Goal: Information Seeking & Learning: Stay updated

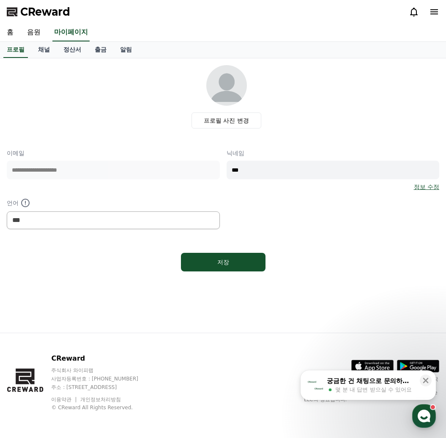
select select "**********"
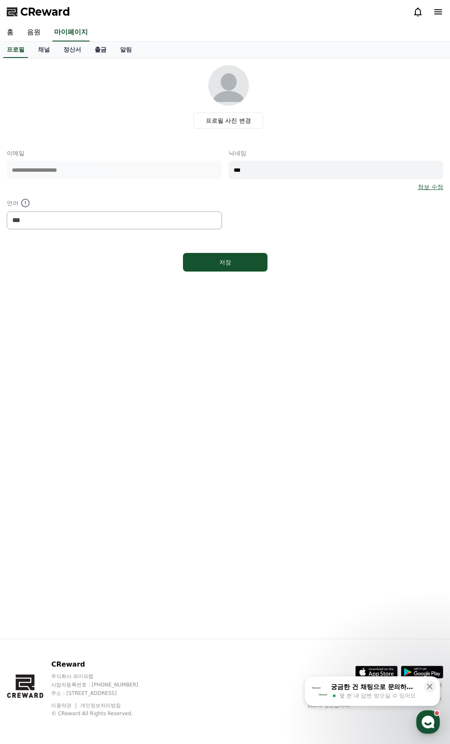
click at [106, 52] on link "출금" at bounding box center [100, 50] width 25 height 16
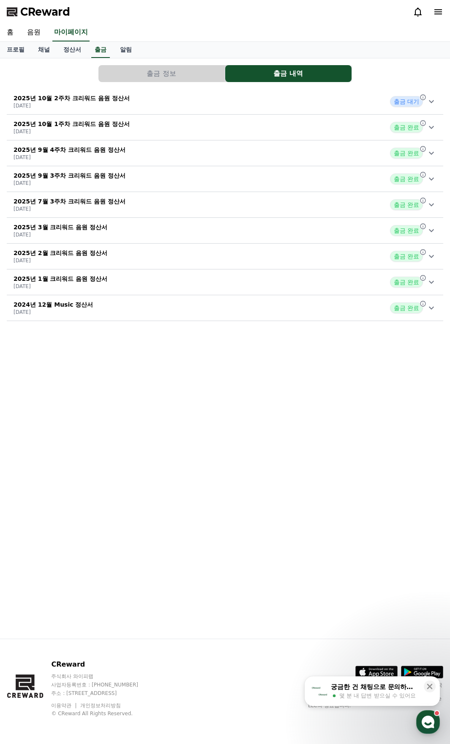
click at [429, 101] on icon at bounding box center [432, 101] width 10 height 10
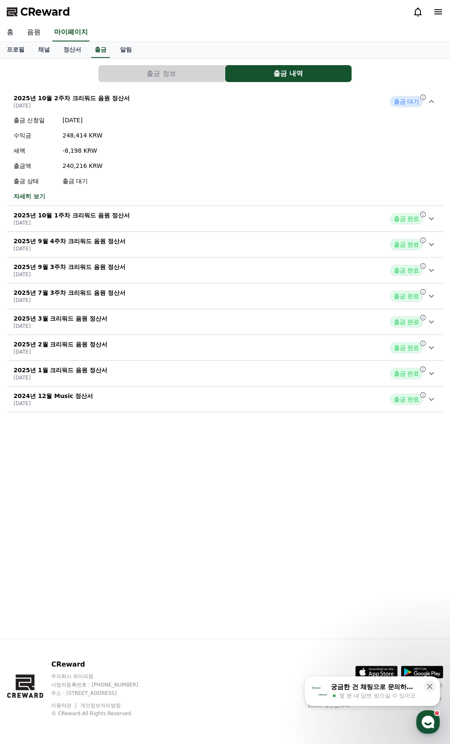
click at [9, 32] on link "홈" at bounding box center [10, 33] width 20 height 18
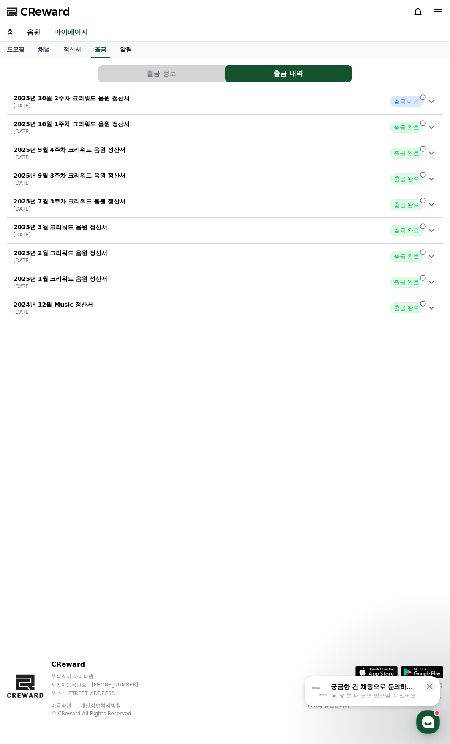
click at [128, 44] on link "알림" at bounding box center [125, 50] width 25 height 16
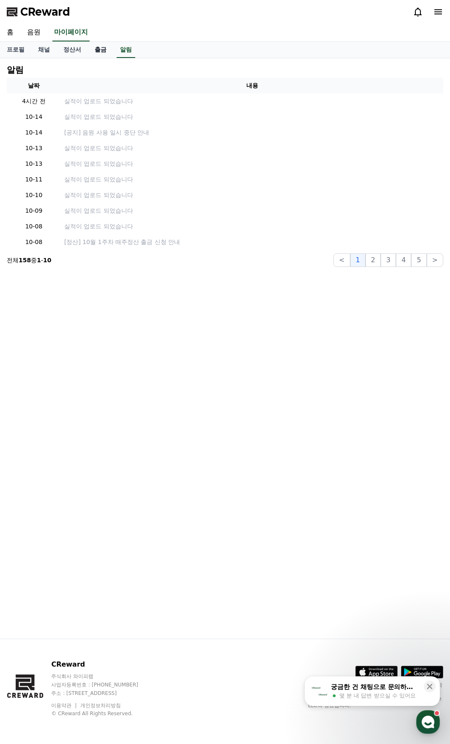
click at [96, 51] on link "출금" at bounding box center [100, 50] width 25 height 16
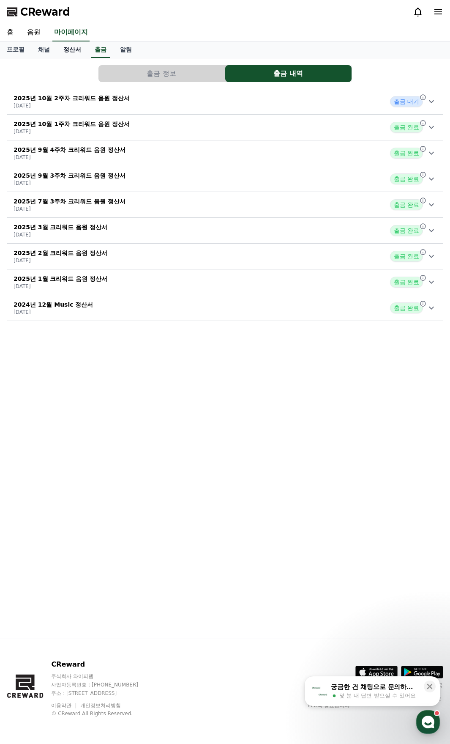
click at [79, 54] on link "정산서" at bounding box center [72, 50] width 31 height 16
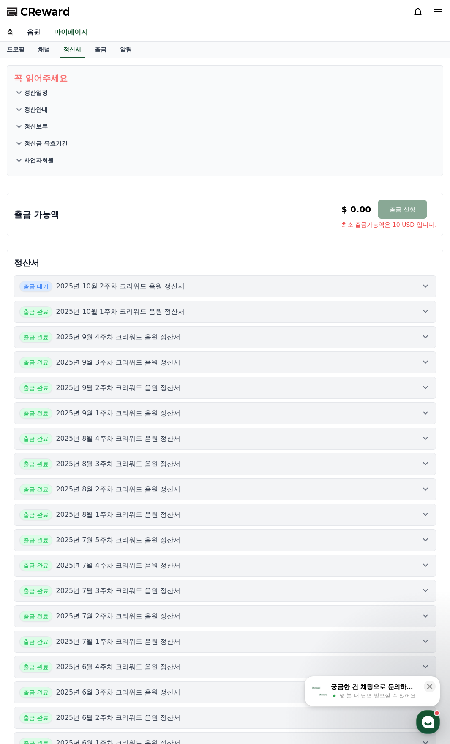
click at [36, 33] on link "음원" at bounding box center [33, 33] width 27 height 18
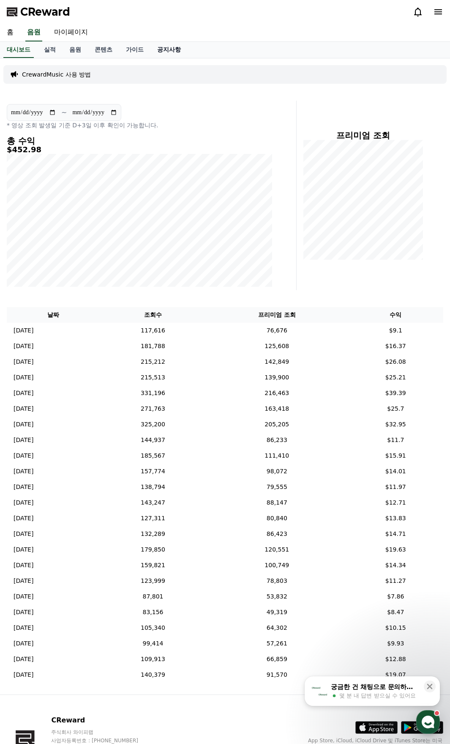
click at [183, 46] on link "공지사항" at bounding box center [169, 50] width 37 height 16
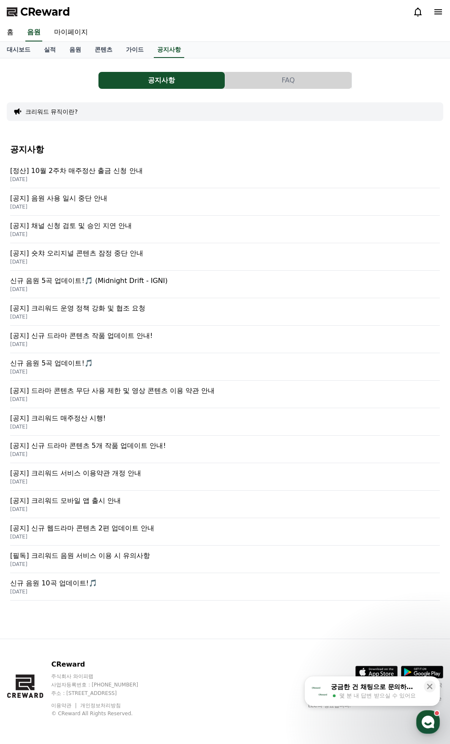
click at [90, 200] on p "[공지] 음원 사용 일시 중단 안내" at bounding box center [225, 198] width 430 height 10
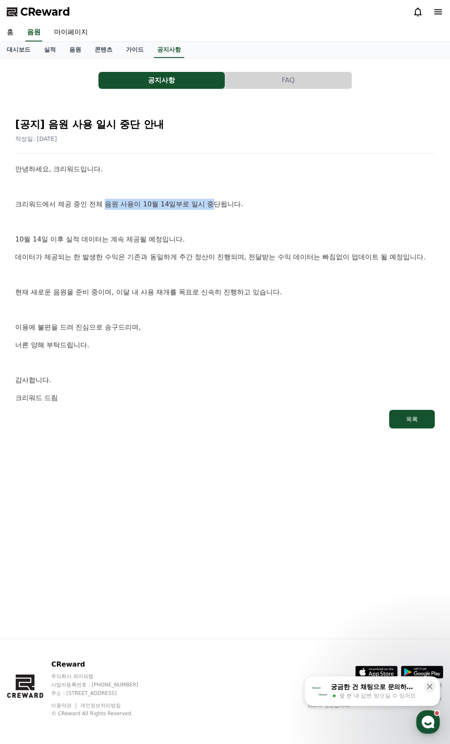
drag, startPoint x: 107, startPoint y: 205, endPoint x: 211, endPoint y: 204, distance: 104.0
click at [211, 204] on p "크리워드에서 제공 중인 전체 음원 사용이 10월 14일부로 일시 중단됩니다." at bounding box center [225, 204] width 420 height 11
click at [234, 248] on div "안녕하세요, 크리워드입니다. 크리워드에서 제공 중인 전체 음원 사용이 10월 14일부로 일시 중단됩니다. [DATE] 이후 실적 데이터는 계속…" at bounding box center [225, 283] width 420 height 239
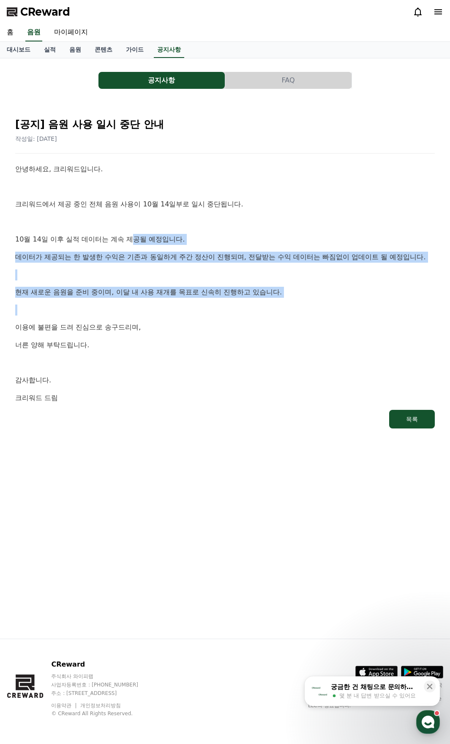
drag, startPoint x: 148, startPoint y: 314, endPoint x: 132, endPoint y: 230, distance: 86.1
click at [132, 230] on div "안녕하세요, 크리워드입니다. 크리워드에서 제공 중인 전체 음원 사용이 10월 14일부로 일시 중단됩니다. [DATE] 이후 실적 데이터는 계속…" at bounding box center [225, 283] width 420 height 239
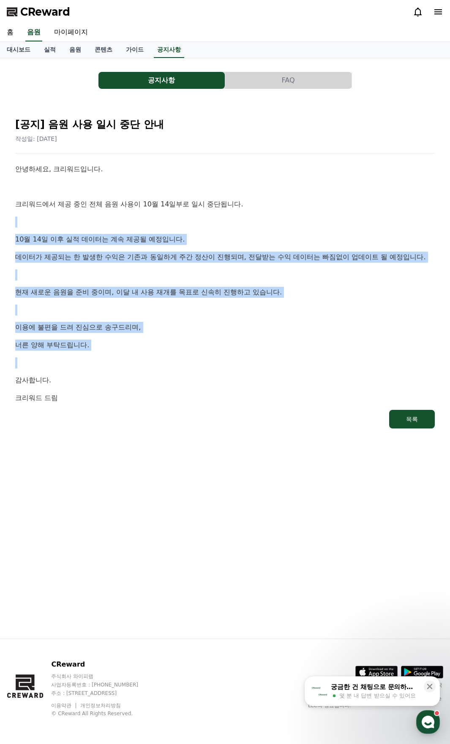
drag, startPoint x: 85, startPoint y: 221, endPoint x: 169, endPoint y: 363, distance: 164.9
click at [165, 355] on div "안녕하세요, 크리워드입니다. 크리워드에서 제공 중인 전체 음원 사용이 10월 14일부로 일시 중단됩니다. [DATE] 이후 실적 데이터는 계속…" at bounding box center [225, 283] width 420 height 239
click at [169, 364] on p at bounding box center [225, 362] width 420 height 11
click at [213, 250] on div "안녕하세요, 크리워드입니다. 크리워드에서 제공 중인 전체 음원 사용이 10월 14일부로 일시 중단됩니다. [DATE] 이후 실적 데이터는 계속…" at bounding box center [225, 283] width 420 height 239
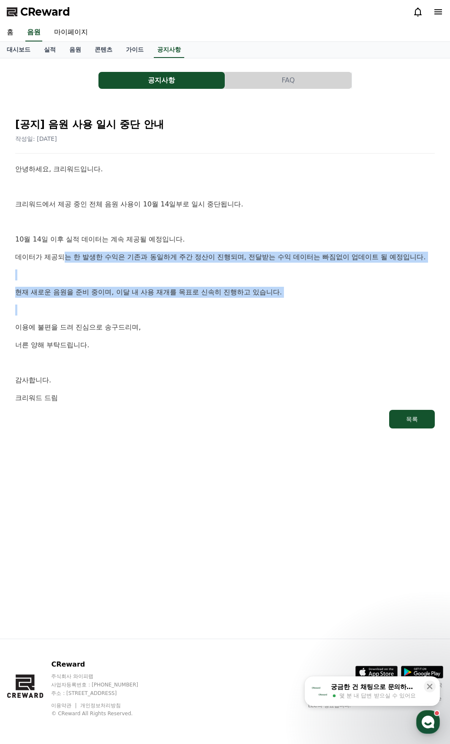
drag, startPoint x: 103, startPoint y: 254, endPoint x: 340, endPoint y: 305, distance: 242.6
click at [342, 301] on div "안녕하세요, 크리워드입니다. 크리워드에서 제공 중인 전체 음원 사용이 10월 14일부로 일시 중단됩니다. [DATE] 이후 실적 데이터는 계속…" at bounding box center [225, 283] width 420 height 239
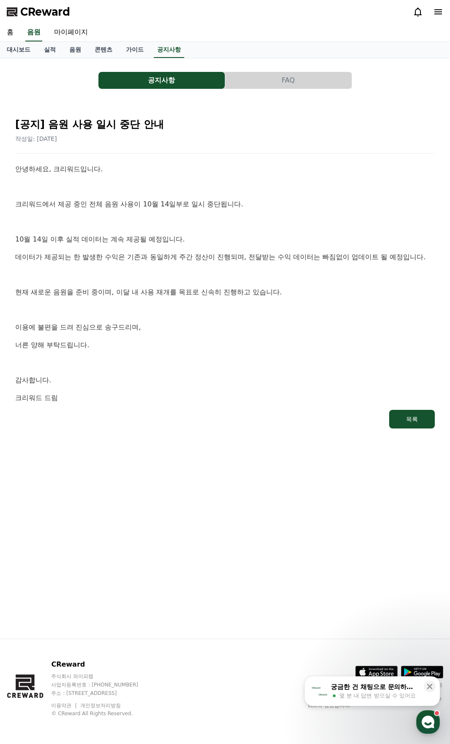
drag, startPoint x: 293, startPoint y: 335, endPoint x: 293, endPoint y: 317, distance: 17.8
click at [293, 317] on div "안녕하세요, 크리워드입니다. 크리워드에서 제공 중인 전체 음원 사용이 10월 14일부로 일시 중단됩니다. [DATE] 이후 실적 데이터는 계속…" at bounding box center [225, 283] width 420 height 239
click at [265, 183] on p at bounding box center [225, 186] width 420 height 11
click at [192, 146] on div "[공지] 음원 사용 일시 중단 안내 작성일: [DATE] 안녕하세요, 크리워드입니다. 크리워드에서 제공 중인 전체 음원 사용이 10월 14일부…" at bounding box center [225, 269] width 423 height 321
click at [209, 398] on p "크리워드 드림" at bounding box center [225, 397] width 420 height 11
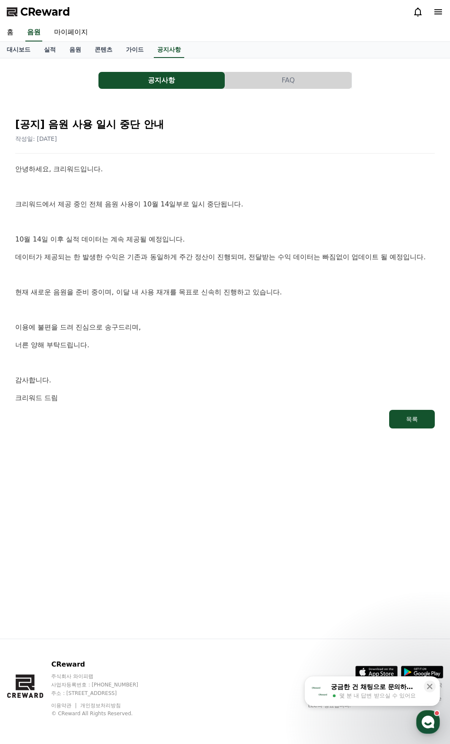
click at [304, 297] on p "현재 새로운 음원을 준비 중이며, 이달 내 사용 재개를 목표로 신속히 진행하고 있습니다." at bounding box center [225, 292] width 420 height 11
drag, startPoint x: 191, startPoint y: 221, endPoint x: 186, endPoint y: 208, distance: 13.9
click at [186, 208] on div "안녕하세요, 크리워드입니다. 크리워드에서 제공 중인 전체 음원 사용이 10월 14일부로 일시 중단됩니다. [DATE] 이후 실적 데이터는 계속…" at bounding box center [225, 283] width 420 height 239
click at [181, 127] on h2 "[공지] 음원 사용 일시 중단 안내" at bounding box center [225, 125] width 420 height 14
click at [8, 34] on link "홈" at bounding box center [10, 33] width 20 height 18
